Goal: Find specific page/section: Find specific page/section

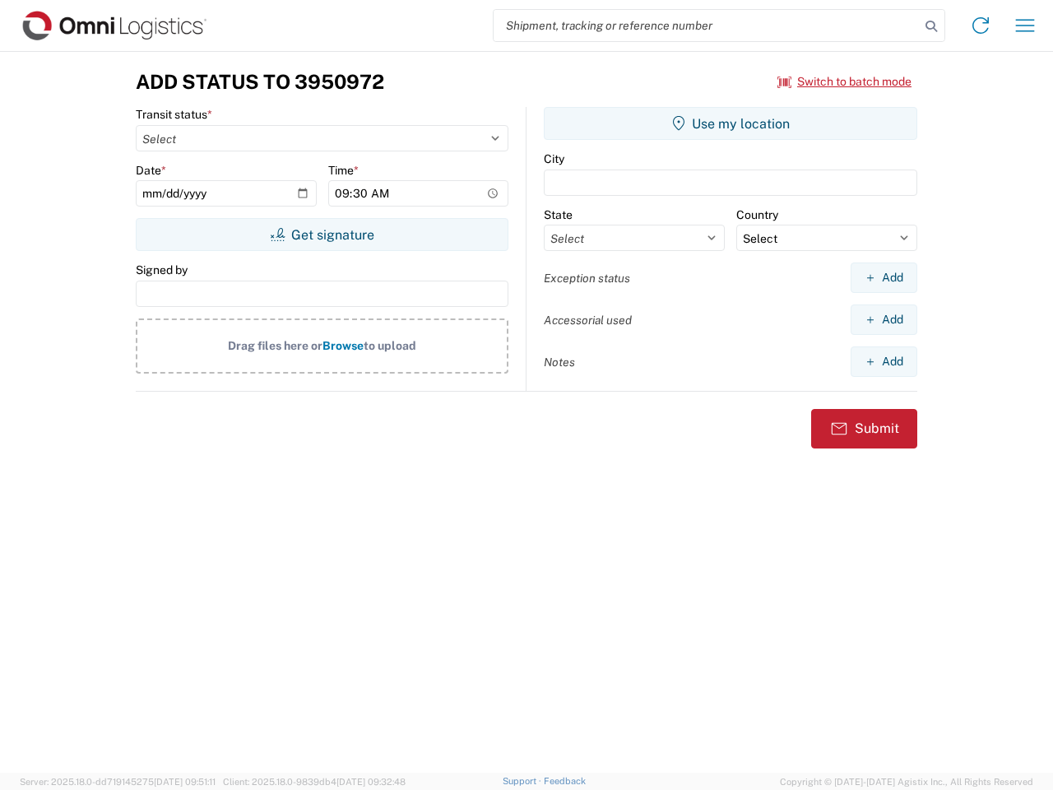
click at [707, 25] on input "search" at bounding box center [706, 25] width 426 height 31
click at [931, 26] on icon at bounding box center [931, 26] width 23 height 23
click at [980, 25] on icon at bounding box center [980, 25] width 26 height 26
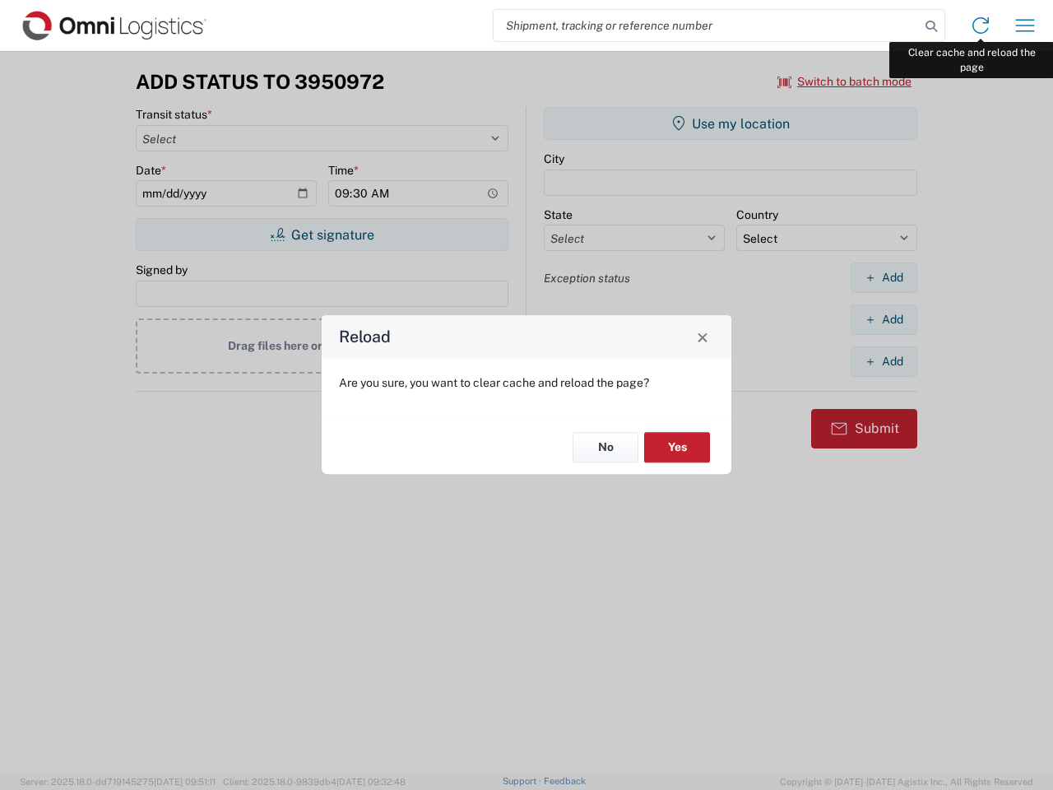
click at [1025, 25] on div "Reload Are you sure, you want to clear cache and reload the page? No Yes" at bounding box center [526, 395] width 1053 height 790
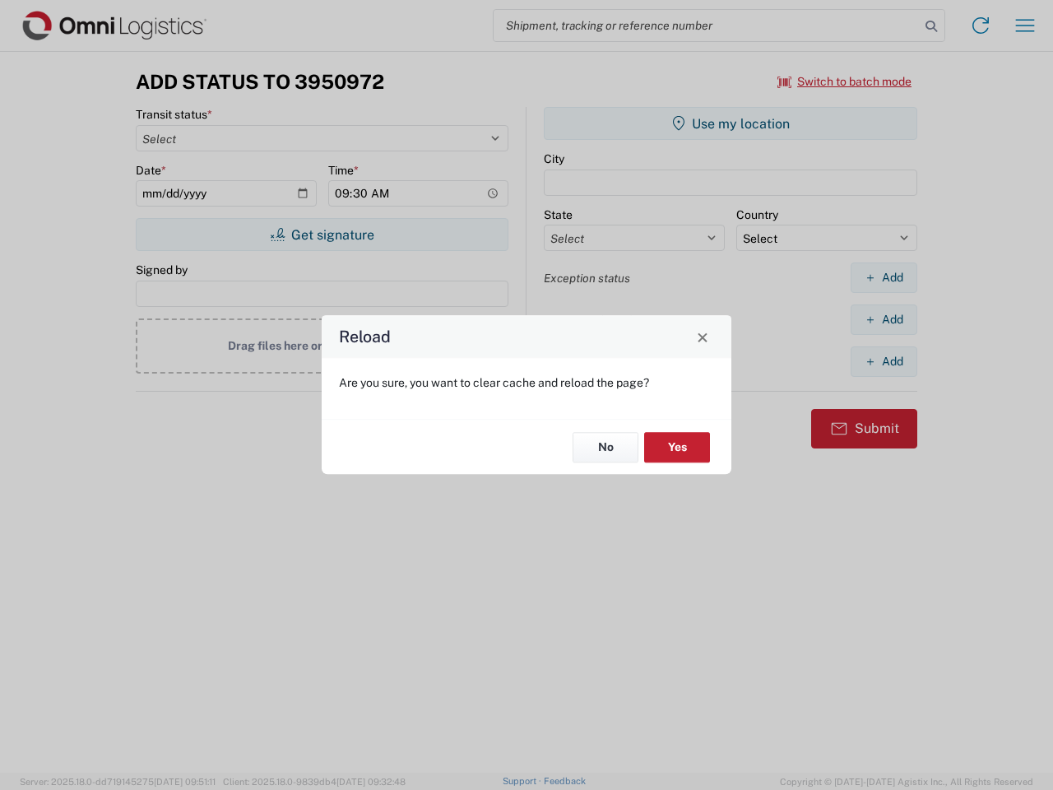
click at [845, 81] on div "Reload Are you sure, you want to clear cache and reload the page? No Yes" at bounding box center [526, 395] width 1053 height 790
click at [322, 234] on div "Reload Are you sure, you want to clear cache and reload the page? No Yes" at bounding box center [526, 395] width 1053 height 790
click at [730, 123] on div "Reload Are you sure, you want to clear cache and reload the page? No Yes" at bounding box center [526, 395] width 1053 height 790
click at [883, 277] on div "Reload Are you sure, you want to clear cache and reload the page? No Yes" at bounding box center [526, 395] width 1053 height 790
click at [883, 319] on div "Reload Are you sure, you want to clear cache and reload the page? No Yes" at bounding box center [526, 395] width 1053 height 790
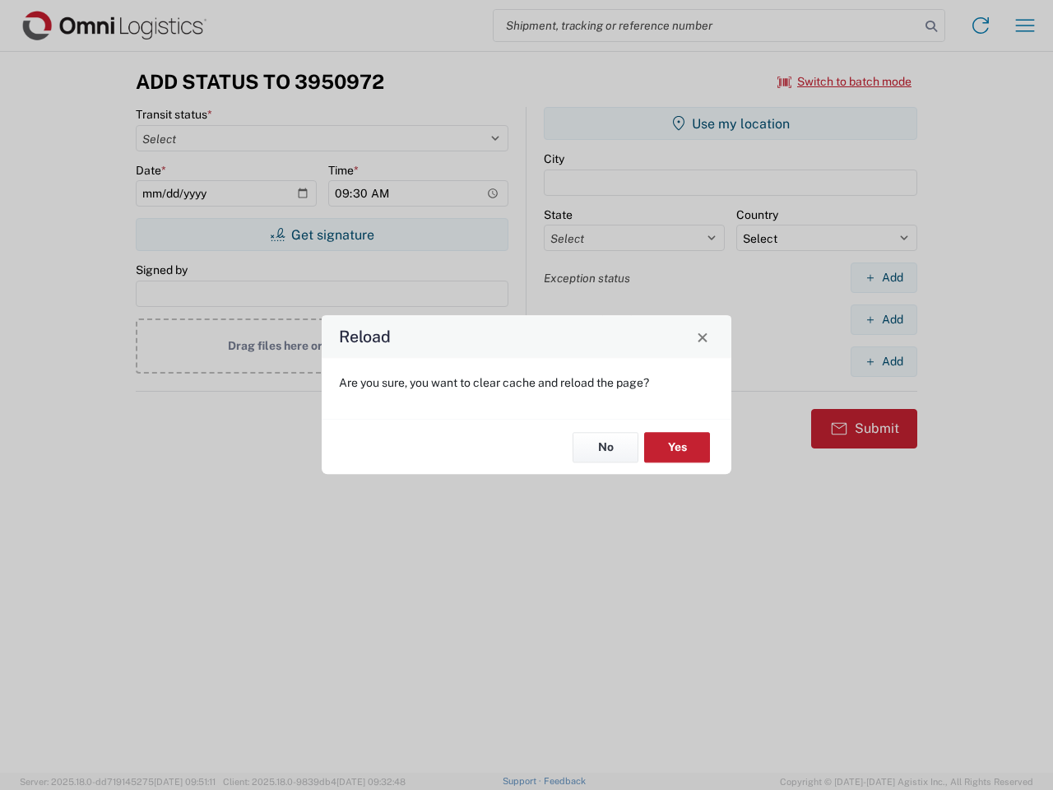
click at [883, 361] on div "Reload Are you sure, you want to clear cache and reload the page? No Yes" at bounding box center [526, 395] width 1053 height 790
